Goal: Check status: Check status

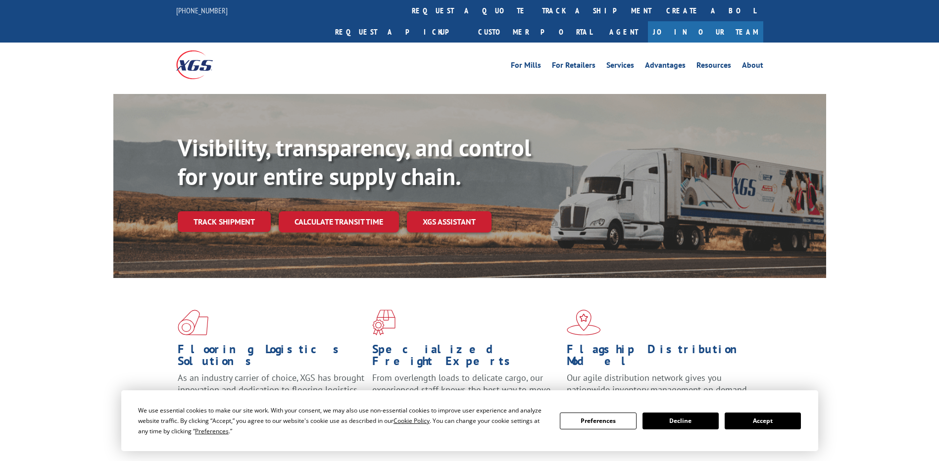
click at [222, 215] on div "Visibility, transparency, and control for your entire supply chain. Track shipm…" at bounding box center [502, 203] width 648 height 138
drag, startPoint x: 222, startPoint y: 215, endPoint x: 219, endPoint y: 202, distance: 13.3
click at [219, 211] on link "Track shipment" at bounding box center [224, 221] width 93 height 21
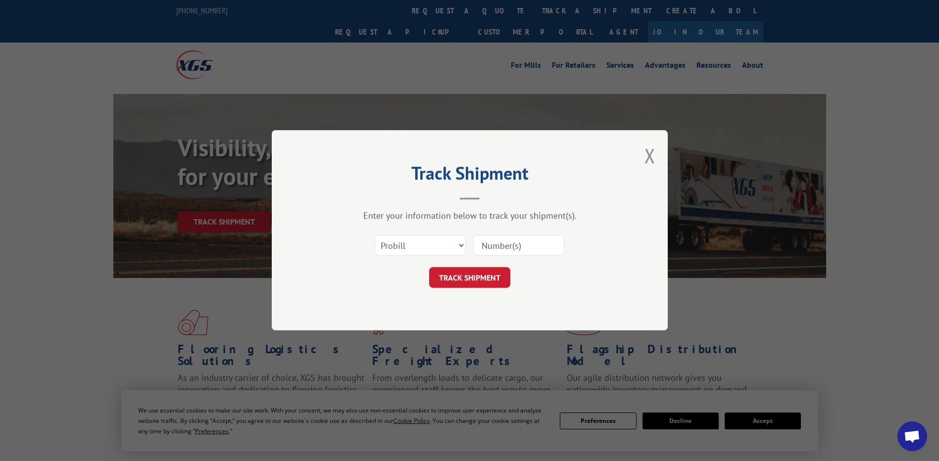
click at [522, 245] on input at bounding box center [518, 246] width 91 height 21
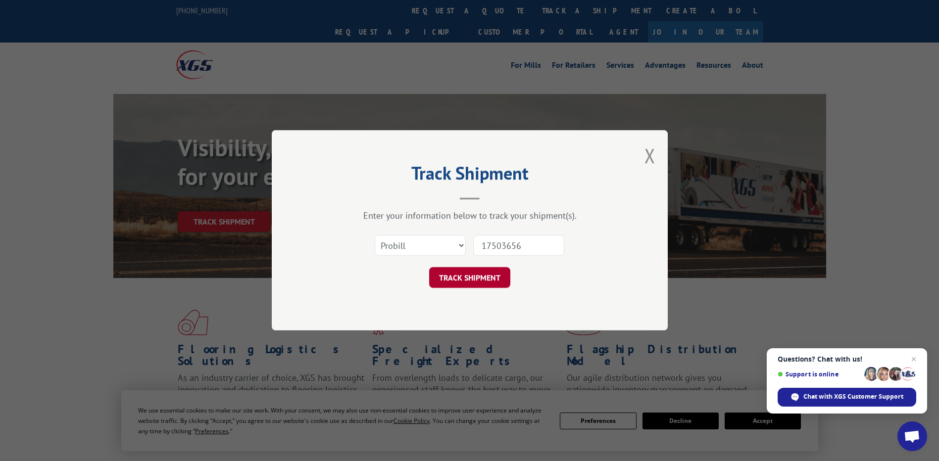
type input "17503656"
click at [469, 275] on button "TRACK SHIPMENT" at bounding box center [469, 278] width 81 height 21
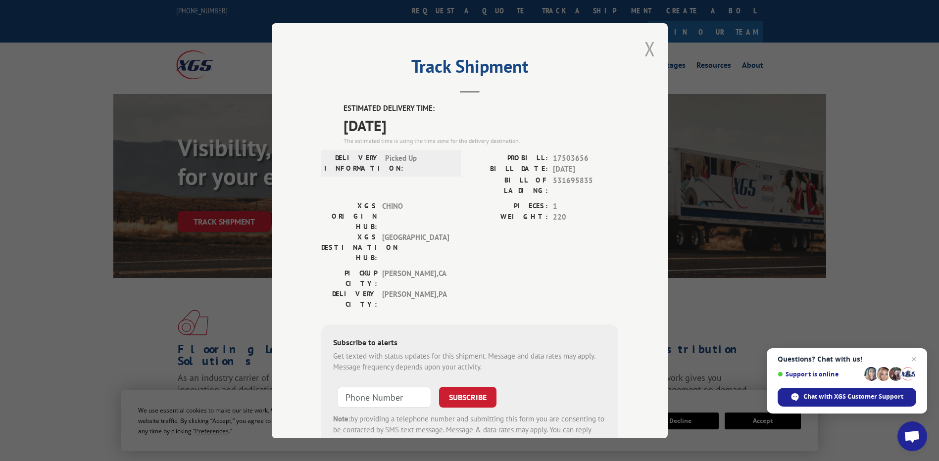
click at [646, 47] on button "Close modal" at bounding box center [649, 49] width 11 height 26
